Goal: Transaction & Acquisition: Purchase product/service

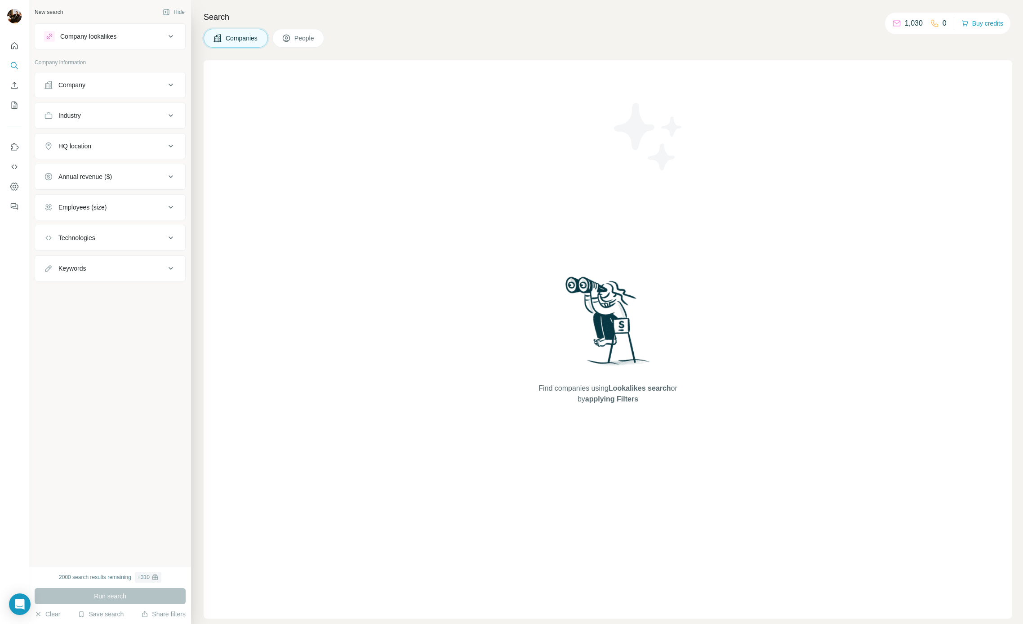
click at [893, 26] on icon at bounding box center [896, 24] width 7 height 6
click at [898, 22] on div "1,030" at bounding box center [907, 23] width 31 height 11
click at [982, 25] on button "Buy credits" at bounding box center [982, 23] width 42 height 13
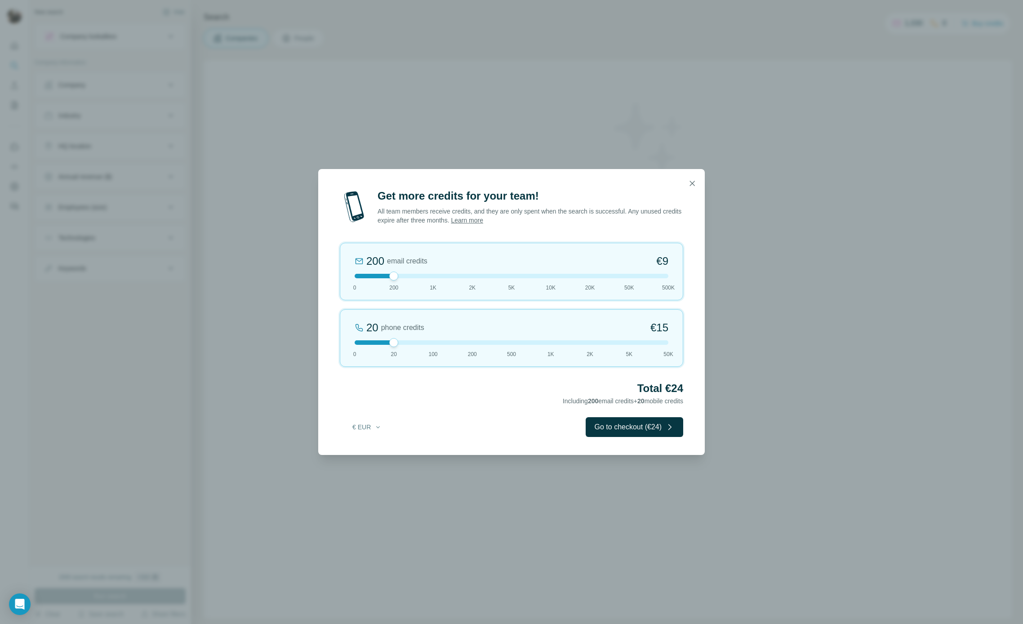
drag, startPoint x: 393, startPoint y: 276, endPoint x: 413, endPoint y: 273, distance: 19.9
click at [414, 274] on div at bounding box center [512, 276] width 314 height 4
click at [459, 272] on div "1K email credits €42 0 200 1K 2K 5K 10K 20K 50K 500K" at bounding box center [511, 272] width 343 height 58
click at [464, 276] on div at bounding box center [512, 276] width 314 height 4
click at [486, 277] on div at bounding box center [512, 276] width 314 height 4
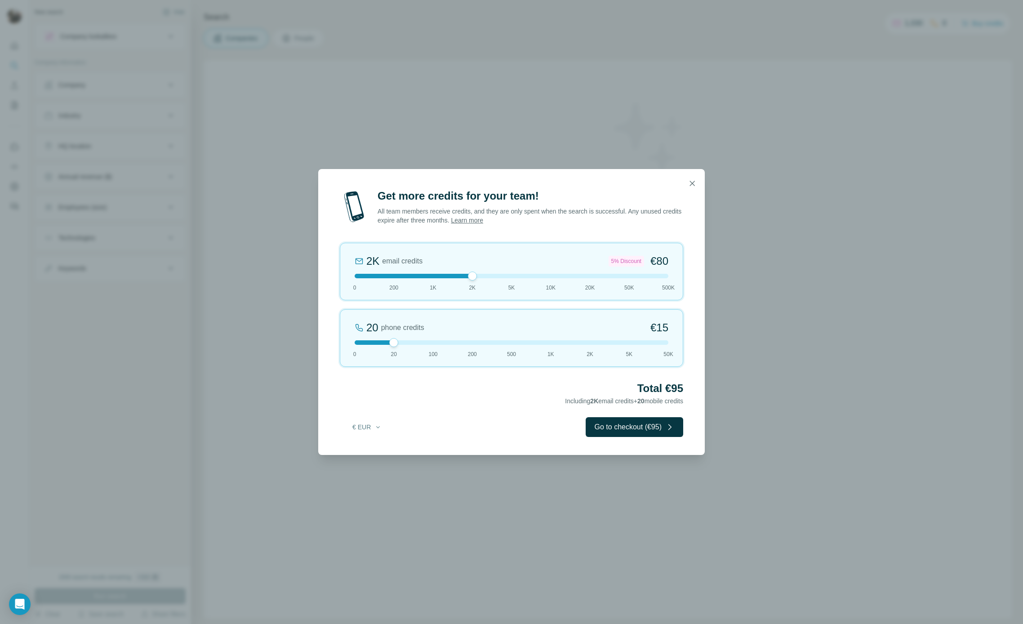
click at [511, 276] on div at bounding box center [512, 276] width 314 height 4
click at [544, 278] on div "5K email credits 8% Discount €194 0 200 1K 2K 5K 10K 20K 50K 500K" at bounding box center [511, 272] width 343 height 58
click at [597, 278] on div at bounding box center [512, 276] width 314 height 4
click at [551, 276] on div at bounding box center [512, 276] width 314 height 4
click at [602, 276] on div at bounding box center [512, 276] width 314 height 4
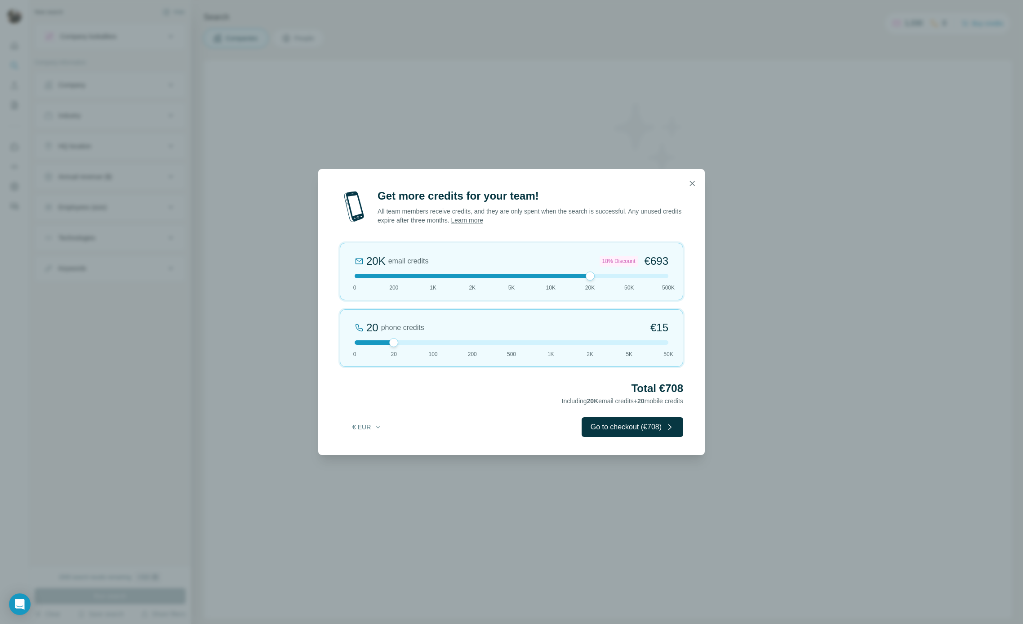
click at [542, 276] on div at bounding box center [512, 276] width 314 height 4
click at [591, 275] on div at bounding box center [512, 276] width 314 height 4
click at [631, 276] on div at bounding box center [512, 276] width 314 height 4
click at [662, 275] on div at bounding box center [512, 276] width 314 height 4
click at [631, 276] on div at bounding box center [512, 276] width 314 height 4
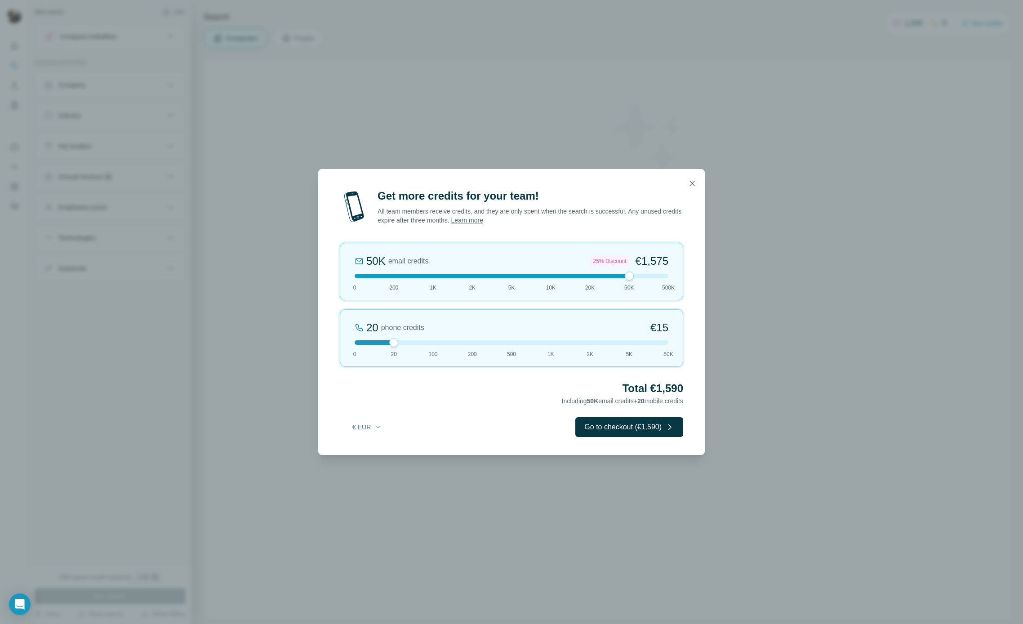
click at [590, 276] on div at bounding box center [512, 276] width 314 height 4
click at [356, 342] on div at bounding box center [512, 342] width 314 height 4
click at [562, 275] on div at bounding box center [512, 276] width 314 height 4
click at [512, 399] on div "Total €370 Including 10K email credits" at bounding box center [511, 393] width 343 height 25
click at [370, 425] on button "€ EUR" at bounding box center [367, 427] width 42 height 16
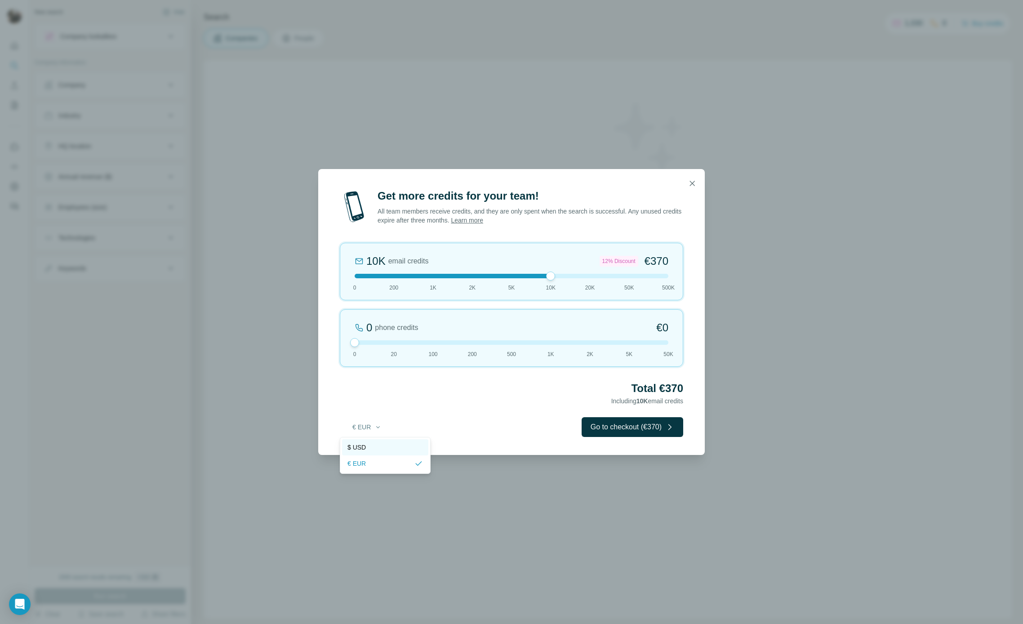
click at [374, 451] on div "$ USD" at bounding box center [385, 447] width 86 height 16
click at [415, 417] on div "$ USD Go to checkout ($370)" at bounding box center [511, 427] width 343 height 20
click at [481, 404] on div "Total $370 Including 10K email credits" at bounding box center [511, 393] width 343 height 25
click at [511, 275] on div at bounding box center [512, 276] width 314 height 4
click at [551, 275] on div at bounding box center [512, 276] width 314 height 4
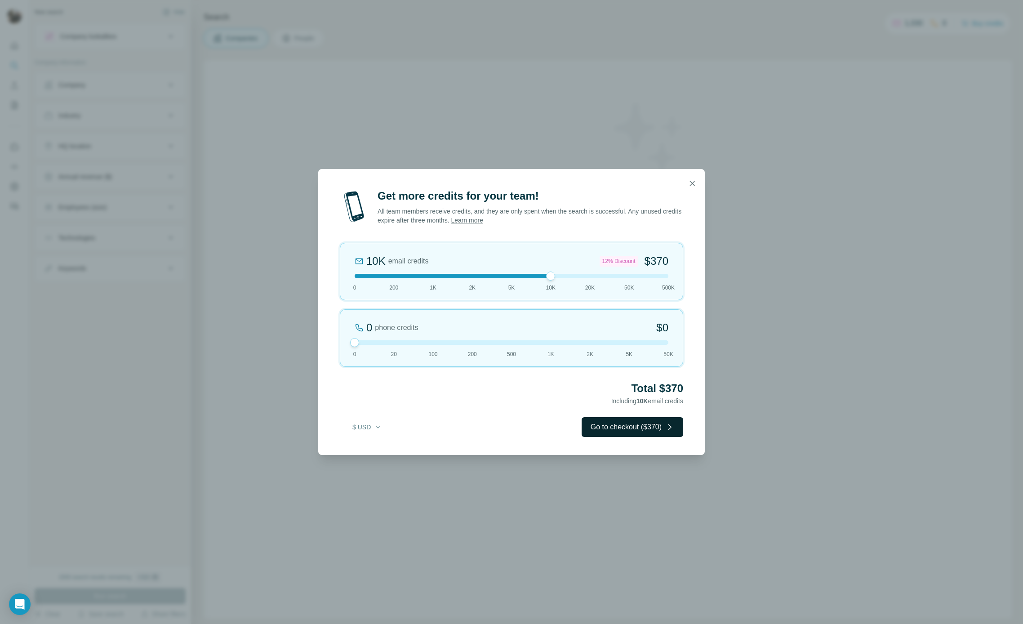
click at [622, 428] on button "Go to checkout ($370)" at bounding box center [633, 427] width 102 height 20
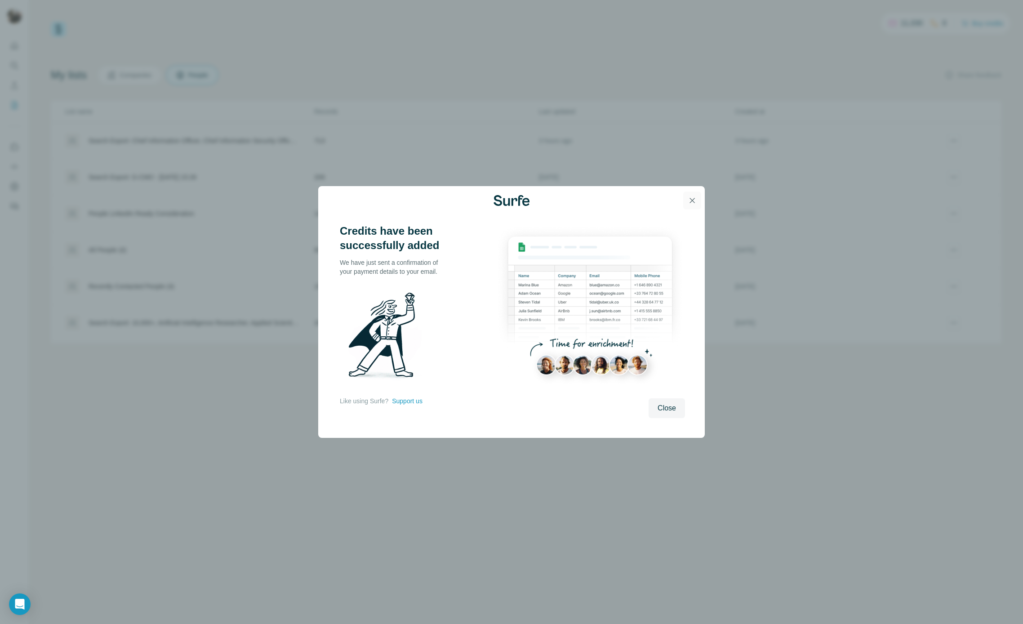
click at [686, 198] on button "button" at bounding box center [692, 200] width 18 height 18
